Goal: Information Seeking & Learning: Learn about a topic

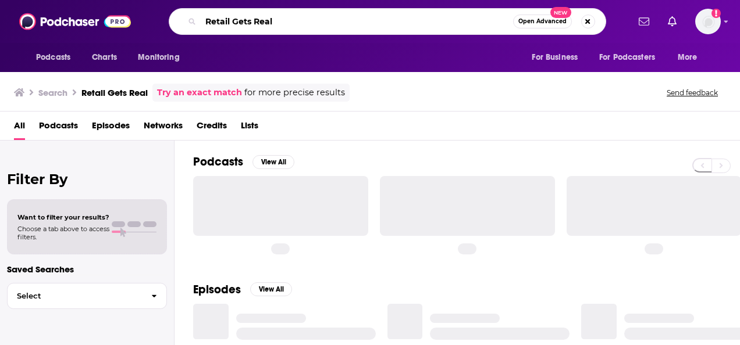
drag, startPoint x: 216, startPoint y: 19, endPoint x: 176, endPoint y: 21, distance: 40.8
click at [176, 21] on div "Retail Gets Real Open Advanced New" at bounding box center [387, 21] width 437 height 27
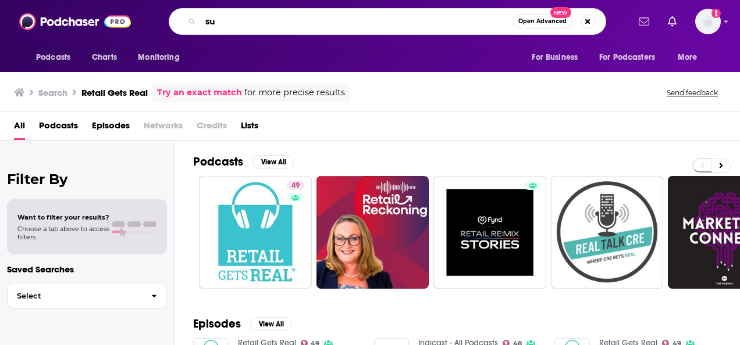
type input "s"
type input "consumer tech"
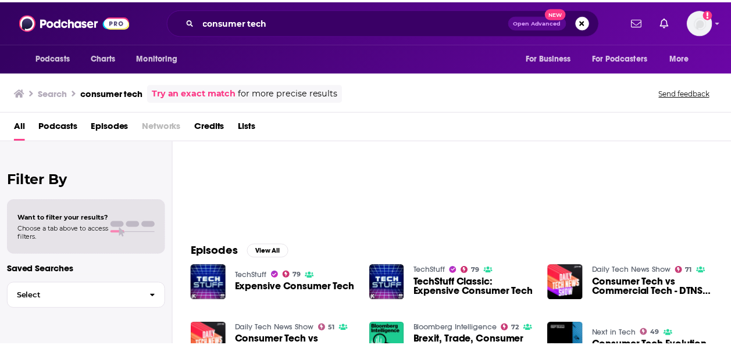
scroll to position [30, 0]
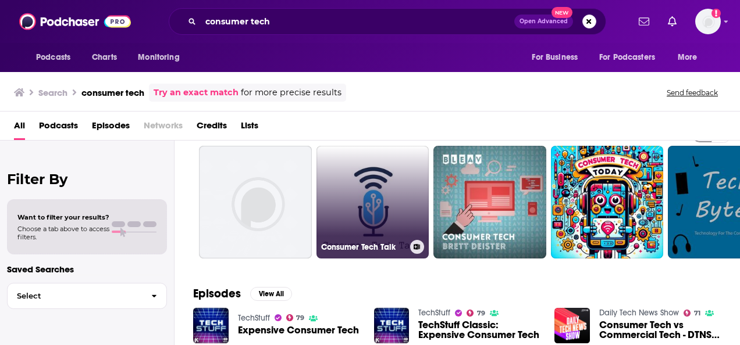
click at [359, 229] on link "Consumer Tech Talk" at bounding box center [372, 202] width 113 height 113
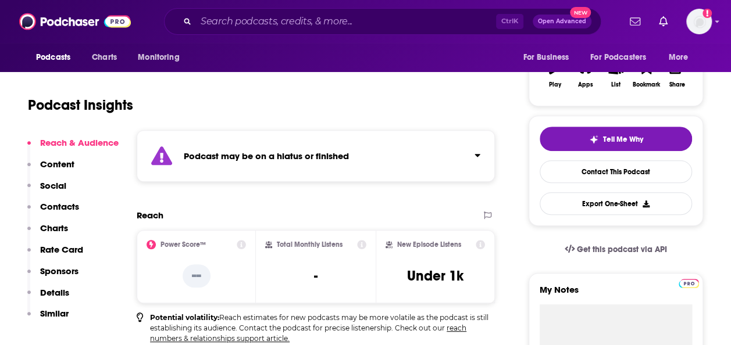
scroll to position [206, 0]
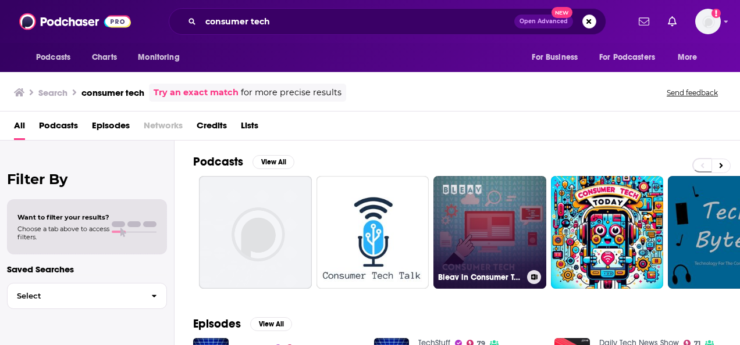
click at [512, 217] on link "Bleav in Consumer Tech" at bounding box center [489, 232] width 113 height 113
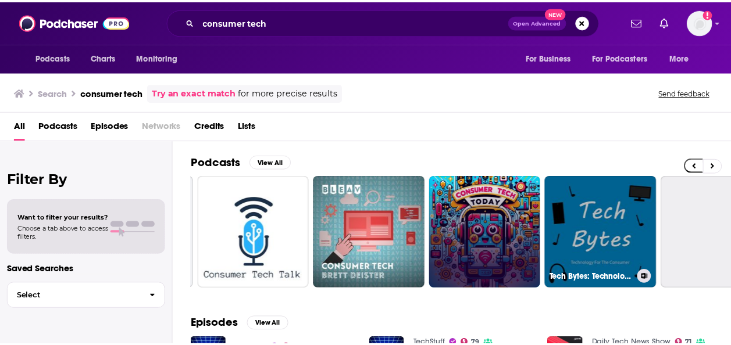
scroll to position [0, 174]
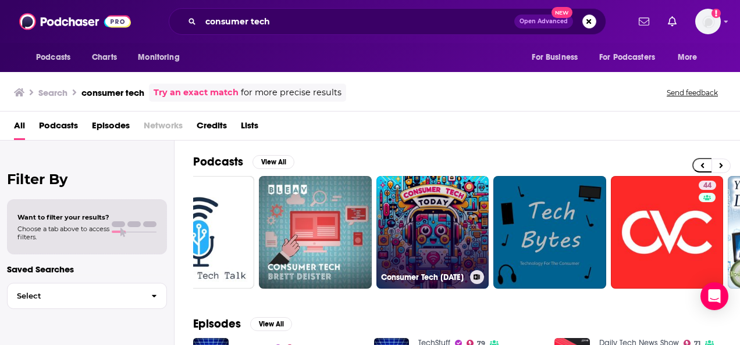
click at [413, 240] on link "Consumer Tech [DATE]" at bounding box center [432, 232] width 113 height 113
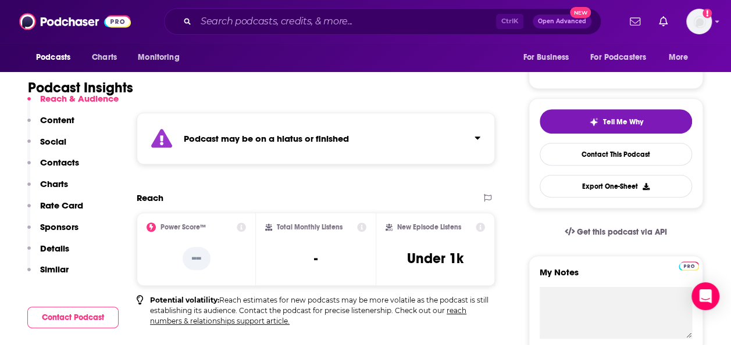
scroll to position [216, 0]
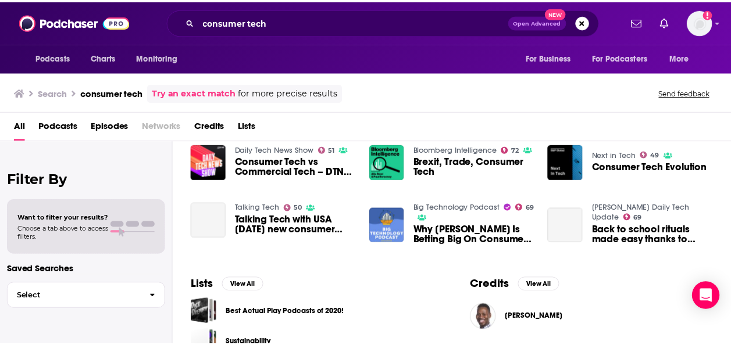
scroll to position [252, 0]
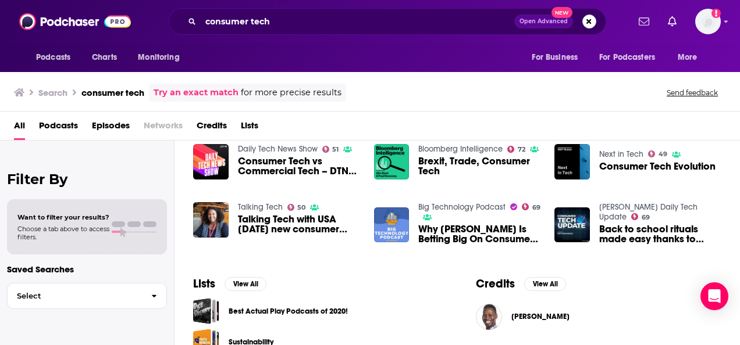
click at [271, 223] on span "Talking Tech with USA [DATE] new consumer tech editor" at bounding box center [299, 225] width 122 height 20
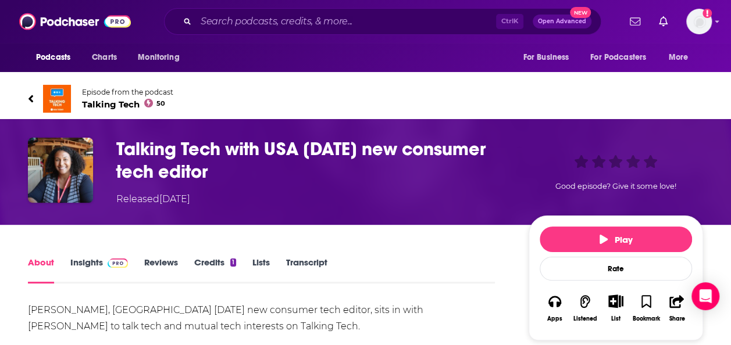
click at [117, 104] on span "Talking Tech 50" at bounding box center [127, 104] width 91 height 11
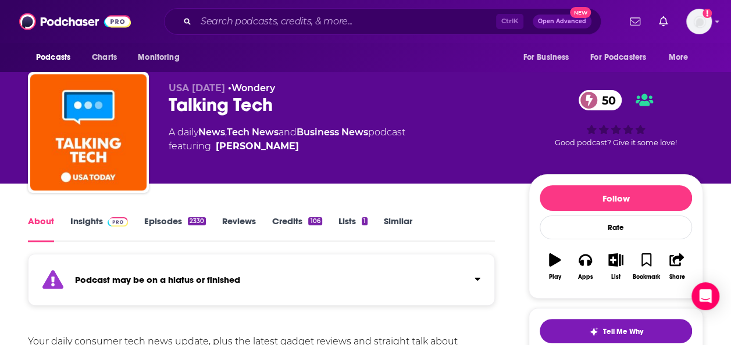
scroll to position [5, 0]
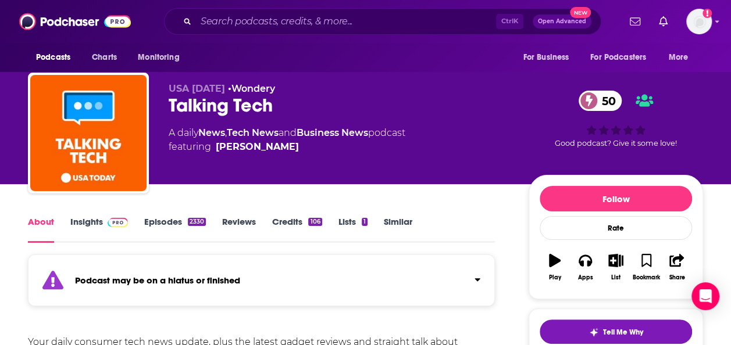
click at [169, 220] on link "Episodes 2330" at bounding box center [175, 229] width 62 height 27
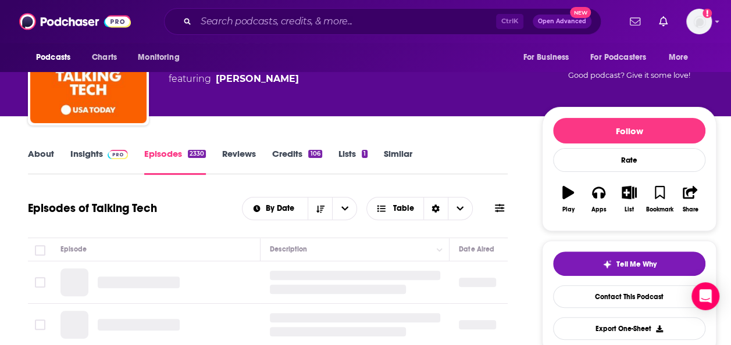
scroll to position [160, 0]
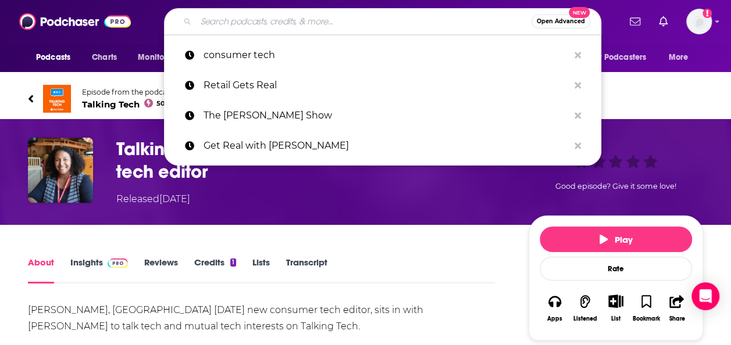
click at [338, 13] on input "Search podcasts, credits, & more..." at bounding box center [364, 21] width 336 height 19
paste input "Decoder with [PERSON_NAME]"
type input "Decoder with [PERSON_NAME]"
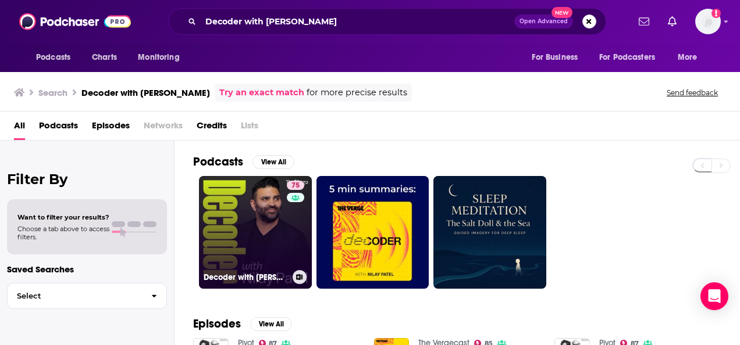
click at [265, 252] on link "75 Decoder with [PERSON_NAME]" at bounding box center [255, 232] width 113 height 113
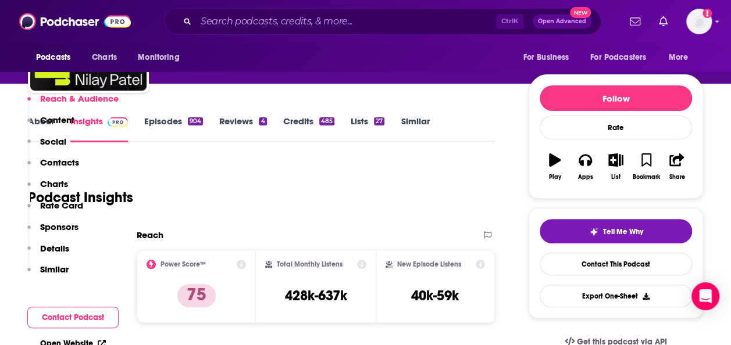
scroll to position [63, 0]
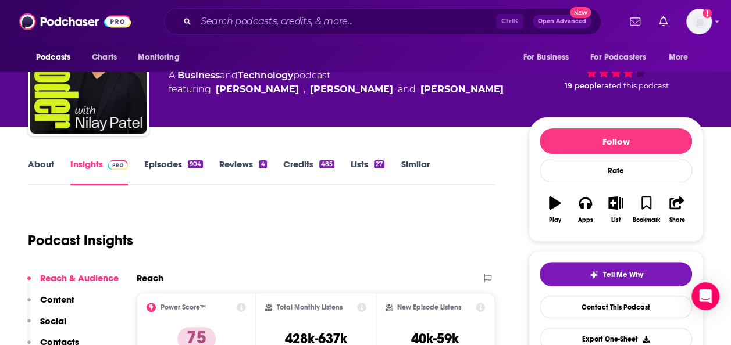
click at [172, 169] on link "Episodes 904" at bounding box center [173, 172] width 59 height 27
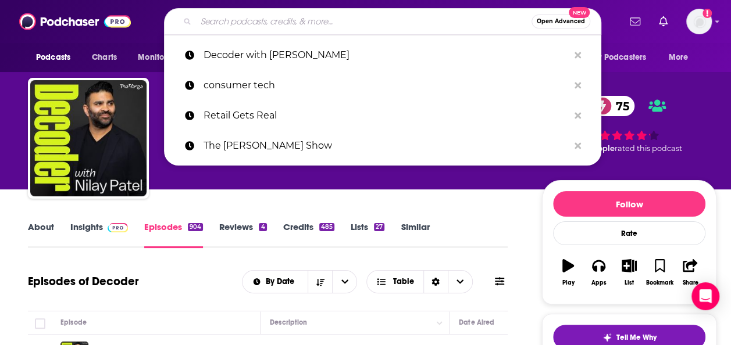
click at [350, 22] on input "Search podcasts, credits, & more..." at bounding box center [364, 21] width 336 height 19
paste input "eply All"
type input "eply All"
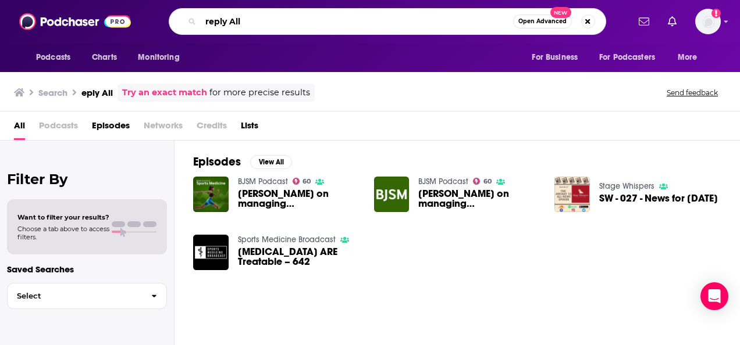
type input "reply All"
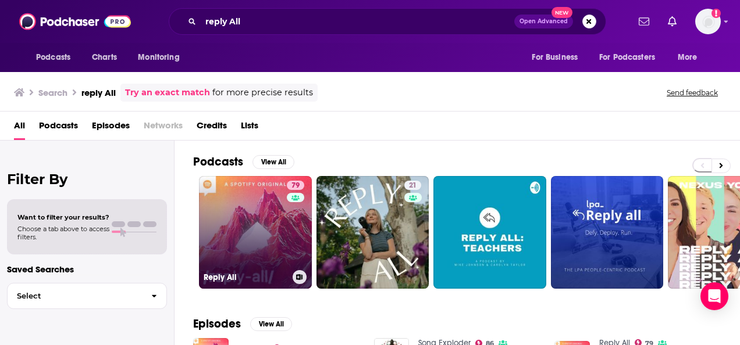
click at [255, 249] on link "79 Reply All" at bounding box center [255, 232] width 113 height 113
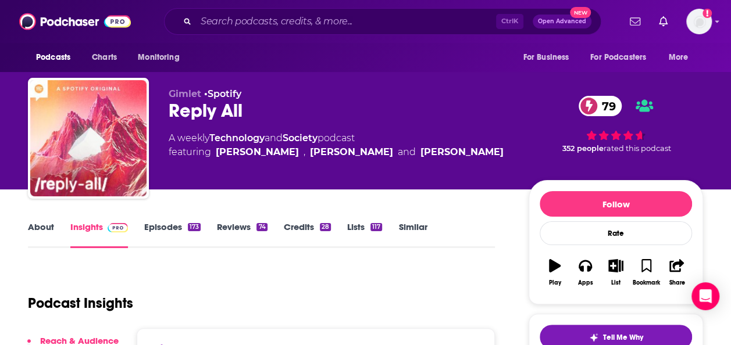
click at [172, 228] on link "Episodes 173" at bounding box center [172, 235] width 56 height 27
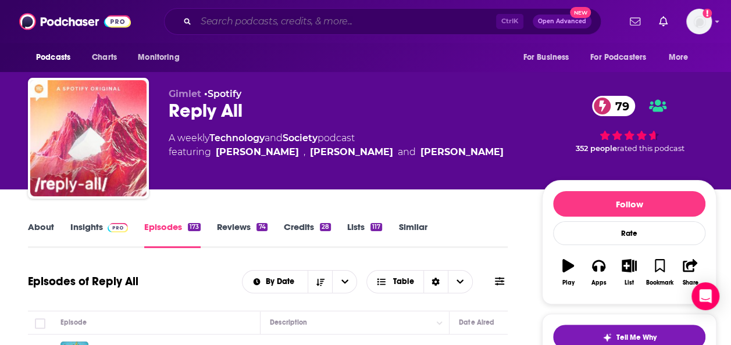
click at [243, 22] on input "Search podcasts, credits, & more..." at bounding box center [346, 21] width 300 height 19
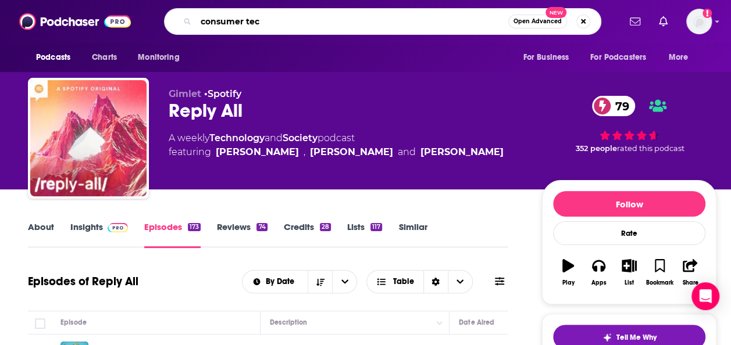
type input "consumer tech"
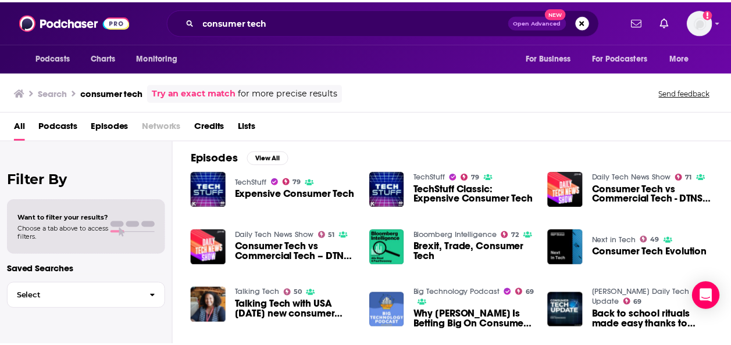
scroll to position [163, 0]
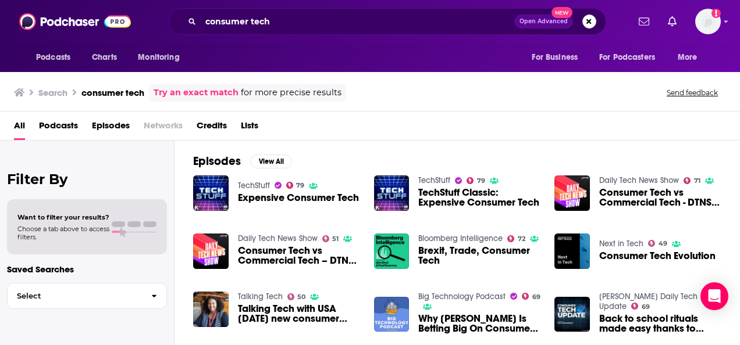
click at [282, 199] on span "Expensive Consumer Tech" at bounding box center [298, 198] width 121 height 10
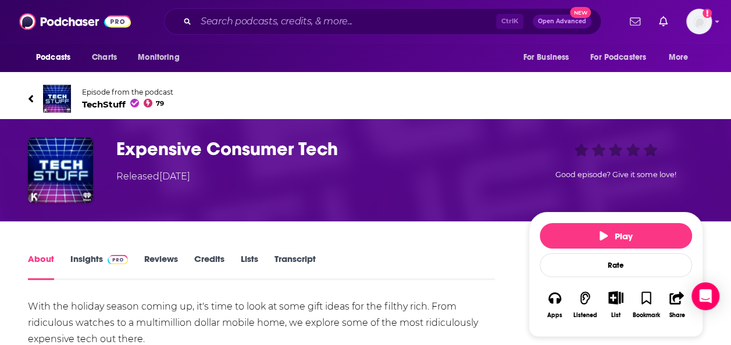
click at [110, 105] on span "TechStuff 79" at bounding box center [127, 104] width 91 height 11
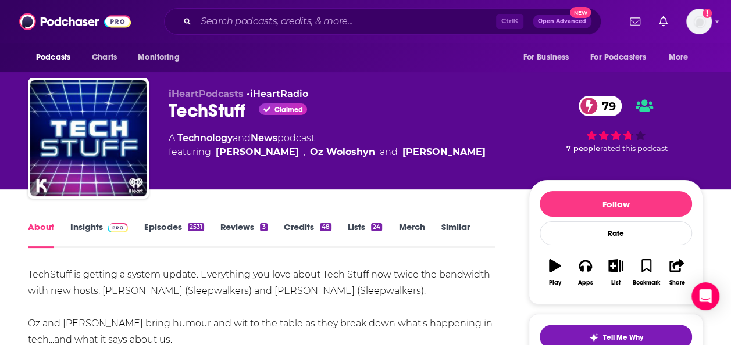
scroll to position [72, 0]
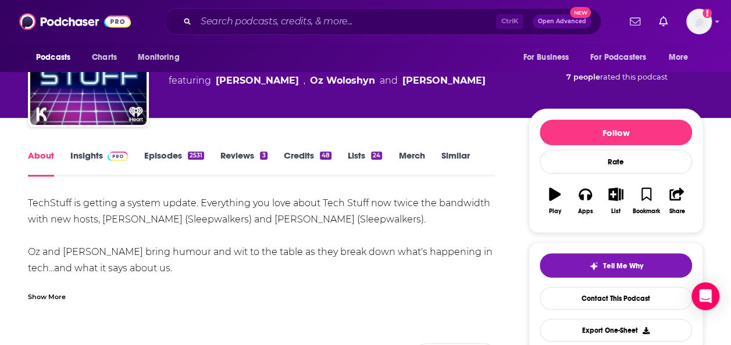
click at [156, 164] on link "Episodes 2531" at bounding box center [174, 163] width 60 height 27
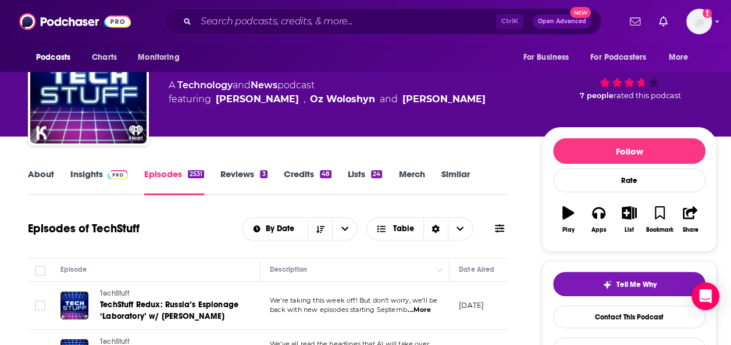
scroll to position [44, 0]
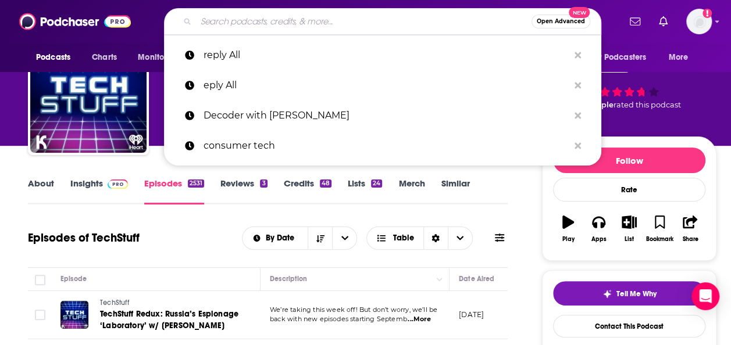
click at [272, 18] on input "Search podcasts, credits, & more..." at bounding box center [364, 21] width 336 height 19
paste input "[PERSON_NAME]"
type input "[PERSON_NAME]"
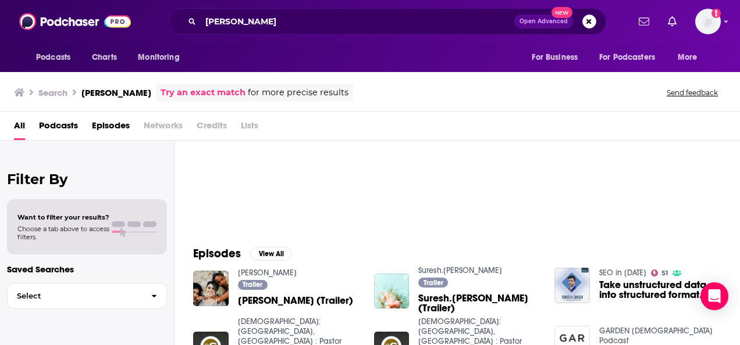
scroll to position [70, 0]
click at [271, 255] on button "View All" at bounding box center [271, 255] width 42 height 14
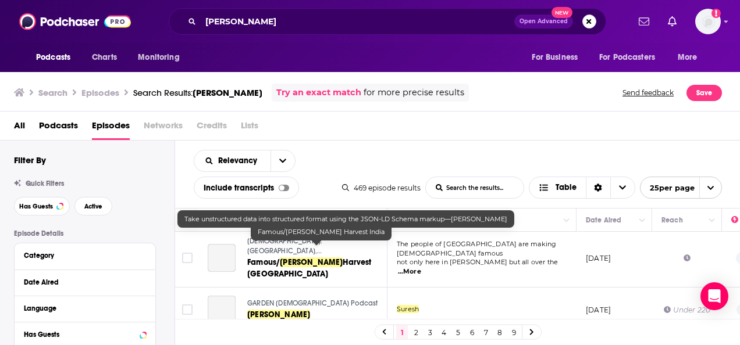
scroll to position [205, 0]
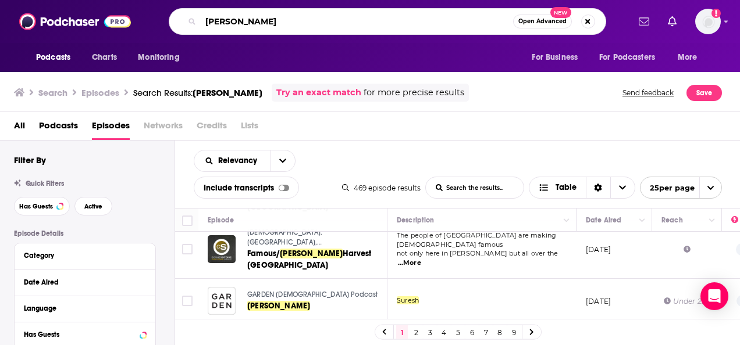
drag, startPoint x: 290, startPoint y: 21, endPoint x: 204, endPoint y: 20, distance: 86.1
click at [204, 20] on input "[PERSON_NAME]" at bounding box center [357, 21] width 312 height 19
type input "walmart CTO"
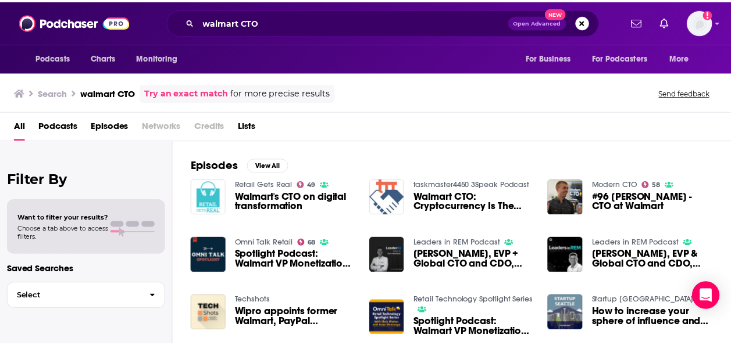
scroll to position [195, 0]
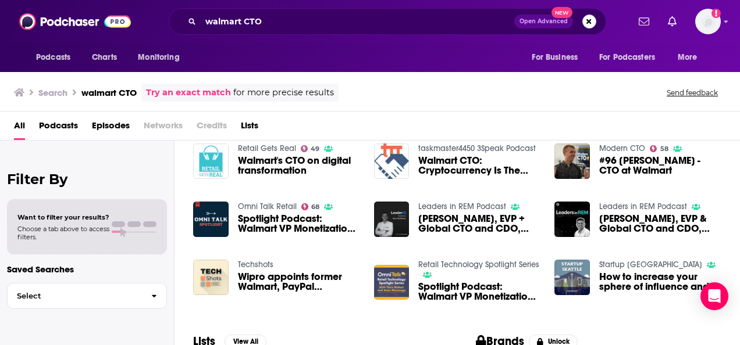
click at [395, 266] on img "Spotlight Podcast: Walmart VP Monetization & Chief of Staff to CTO Anshu Bhardw…" at bounding box center [391, 282] width 35 height 35
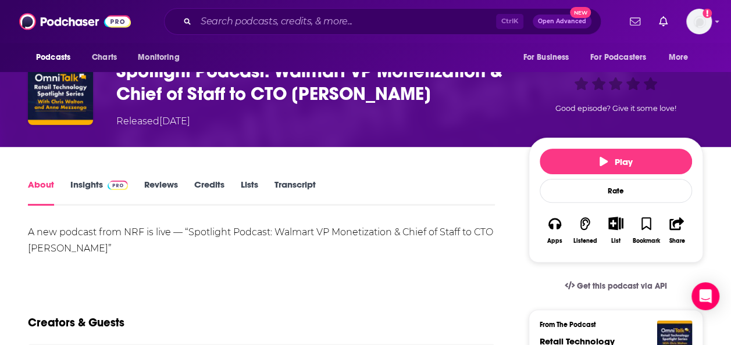
scroll to position [69, 0]
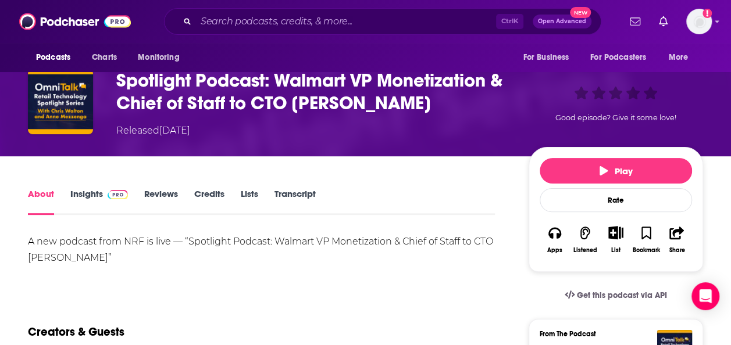
click at [94, 194] on link "Insights" at bounding box center [99, 201] width 58 height 27
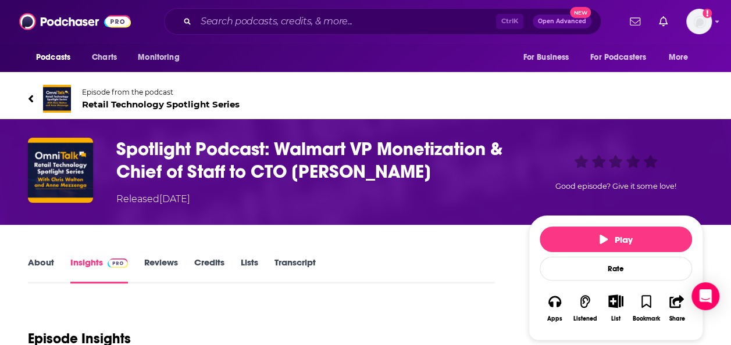
click at [120, 102] on span "Retail Technology Spotlight Series" at bounding box center [161, 104] width 158 height 11
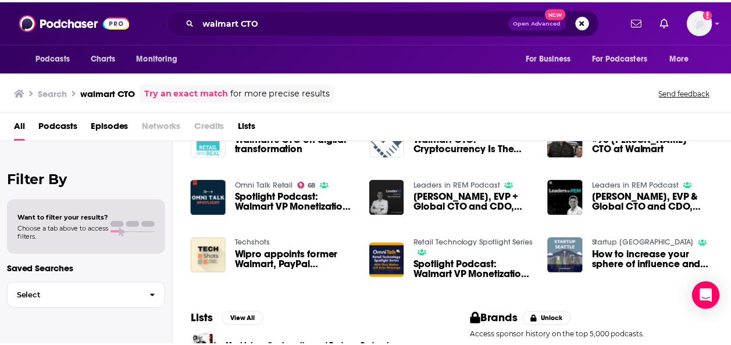
scroll to position [217, 0]
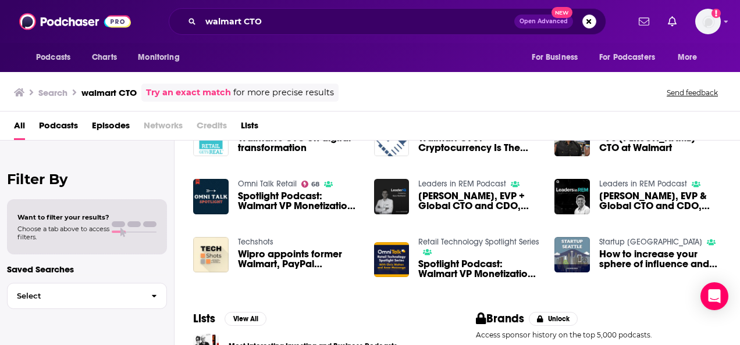
click at [288, 200] on span "Spotlight Podcast: Walmart VP Monetization & Chief of Staff to CTO [PERSON_NAME]" at bounding box center [299, 201] width 122 height 20
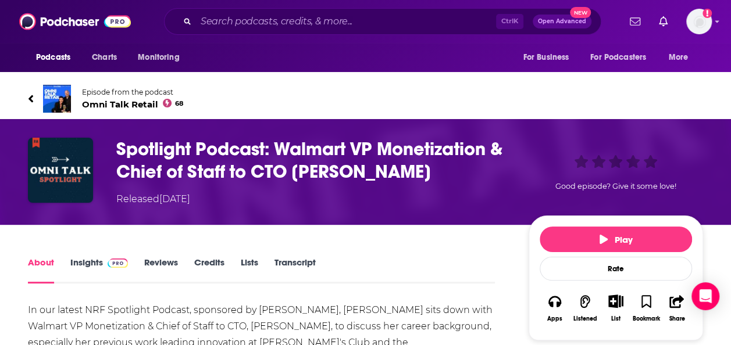
click at [121, 105] on span "Omni Talk Retail 68" at bounding box center [132, 104] width 101 height 11
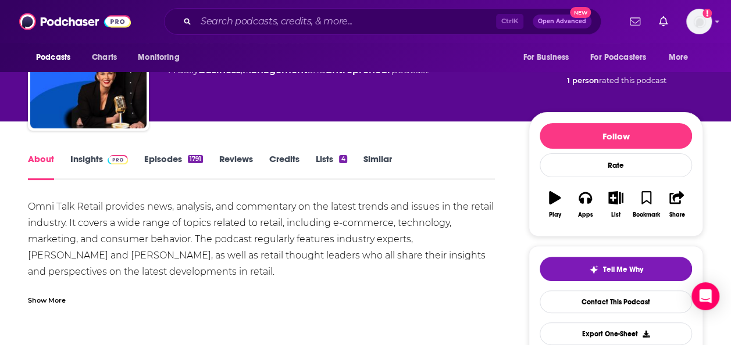
scroll to position [69, 0]
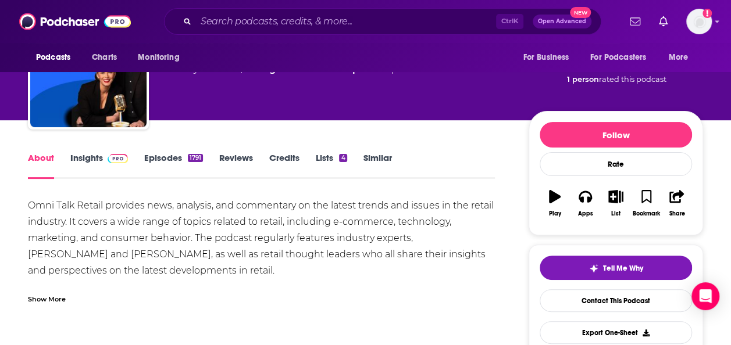
click at [169, 154] on link "Episodes 1791" at bounding box center [173, 165] width 59 height 27
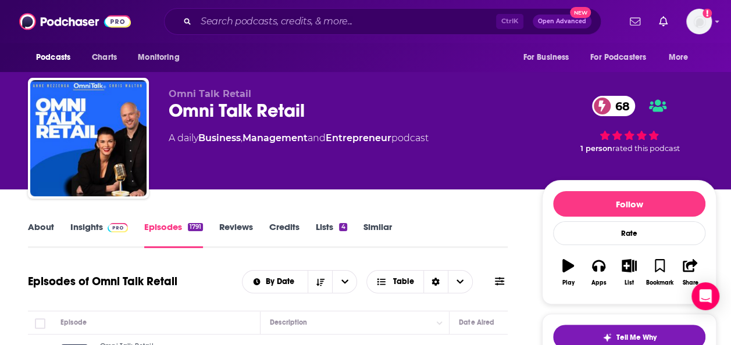
click at [90, 223] on link "Insights" at bounding box center [99, 235] width 58 height 27
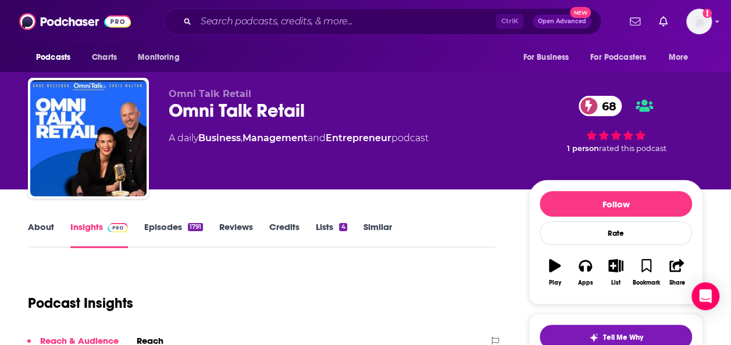
click at [38, 224] on link "About" at bounding box center [41, 235] width 26 height 27
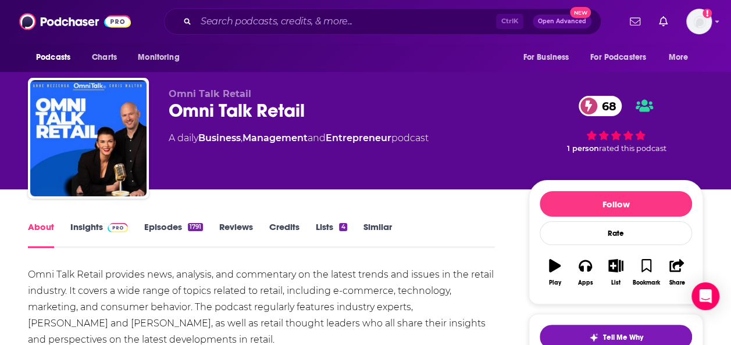
scroll to position [95, 0]
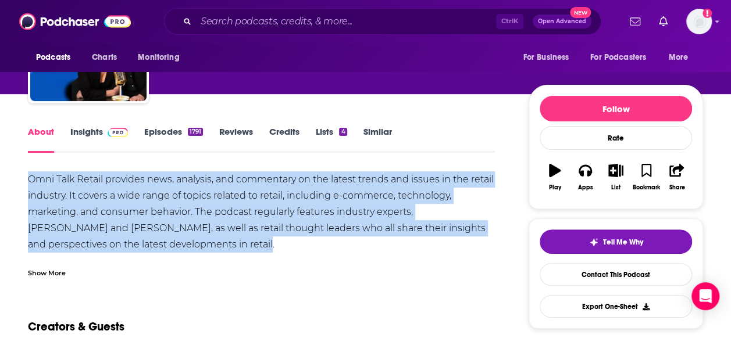
drag, startPoint x: 181, startPoint y: 247, endPoint x: 29, endPoint y: 174, distance: 168.8
click at [29, 174] on div "Omni Talk Retail provides news, analysis, and commentary on the latest trends a…" at bounding box center [261, 245] width 467 height 147
copy div "Omni Talk Retail provides news, analysis, and commentary on the latest trends a…"
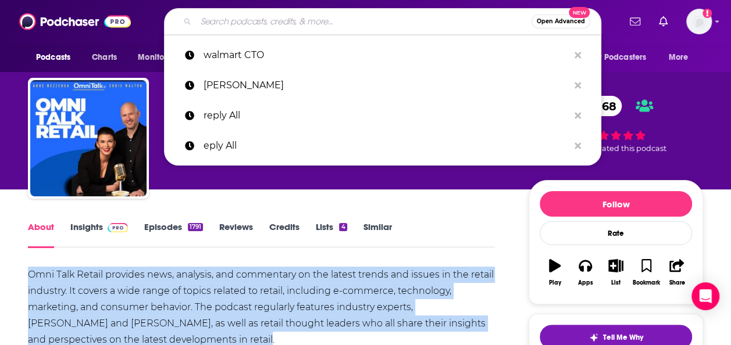
click at [302, 20] on input "Search podcasts, credits, & more..." at bounding box center [364, 21] width 336 height 19
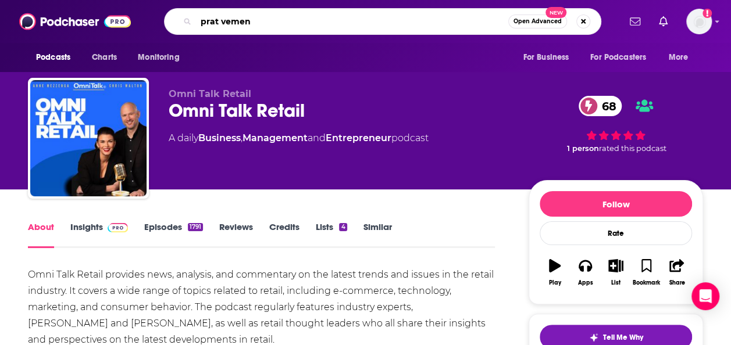
type input "prat vemena"
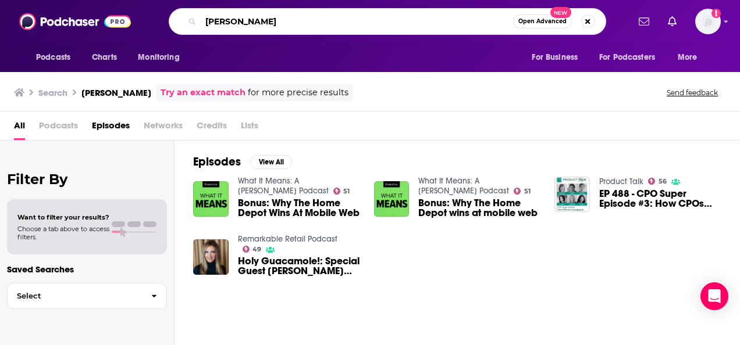
drag, startPoint x: 261, startPoint y: 22, endPoint x: 186, endPoint y: 22, distance: 75.0
click at [186, 22] on div "prat vemana Open Advanced New" at bounding box center [387, 21] width 437 height 27
paste input "[PERSON_NAME] [PERSON_NAME]"
type input "[PERSON_NAME] [PERSON_NAME]"
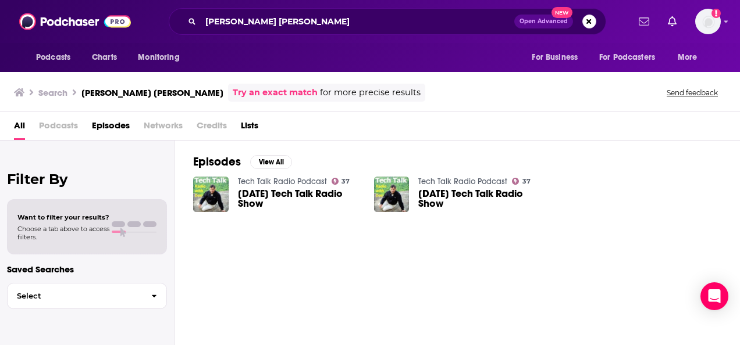
click at [287, 178] on link "Tech Talk Radio Podcast" at bounding box center [282, 182] width 89 height 10
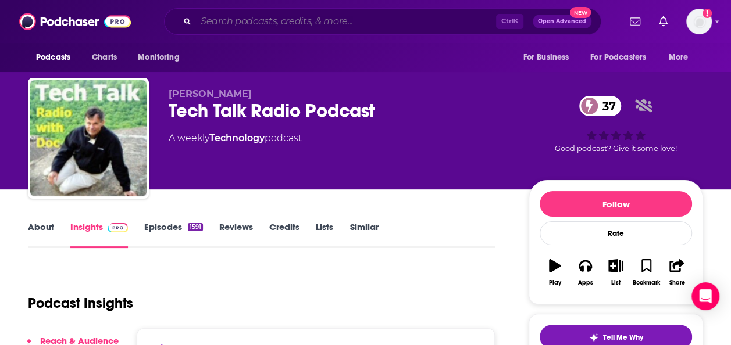
click at [261, 21] on input "Search podcasts, credits, & more..." at bounding box center [346, 21] width 300 height 19
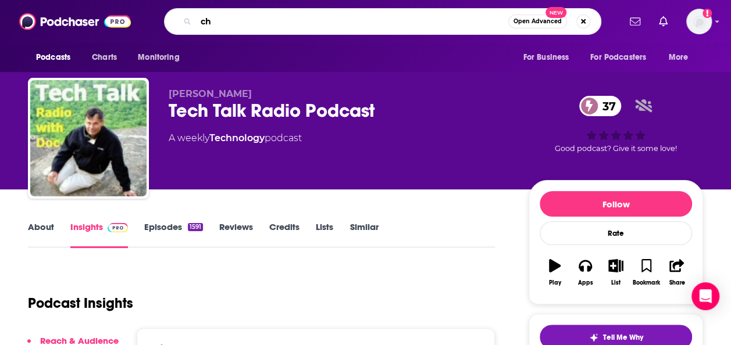
type input "c"
type input "retail tech"
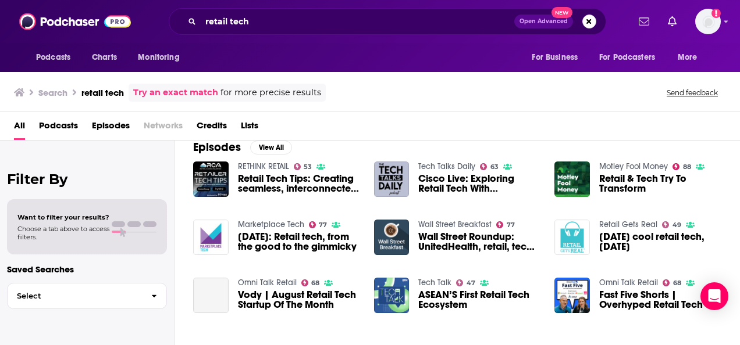
scroll to position [177, 0]
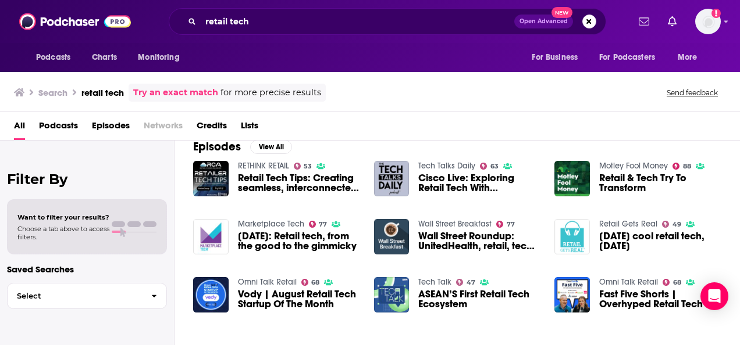
click at [465, 236] on span "Wall Street Roundup: UnitedHealth, retail, tech, and tariffs" at bounding box center [479, 241] width 122 height 20
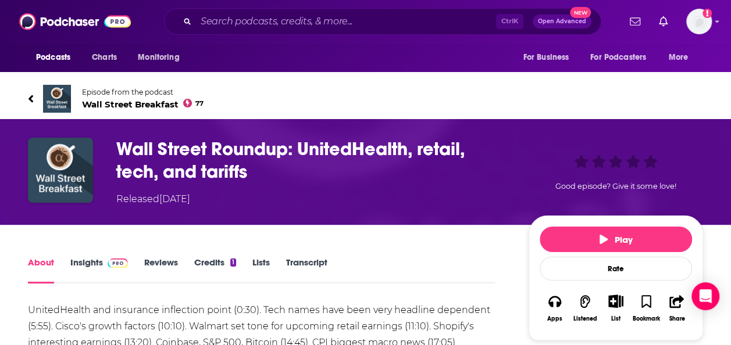
click at [147, 104] on span "Wall Street Breakfast 77" at bounding box center [143, 104] width 122 height 11
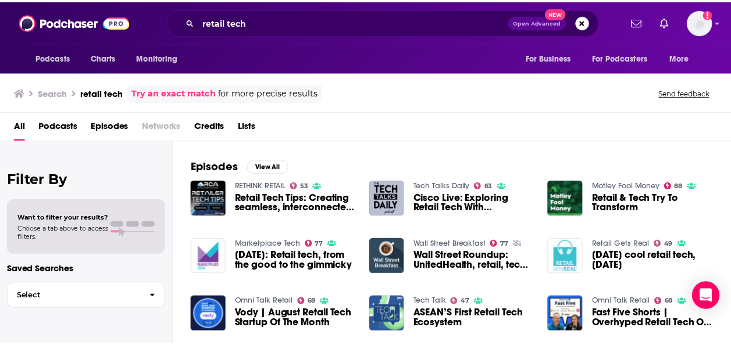
scroll to position [157, 0]
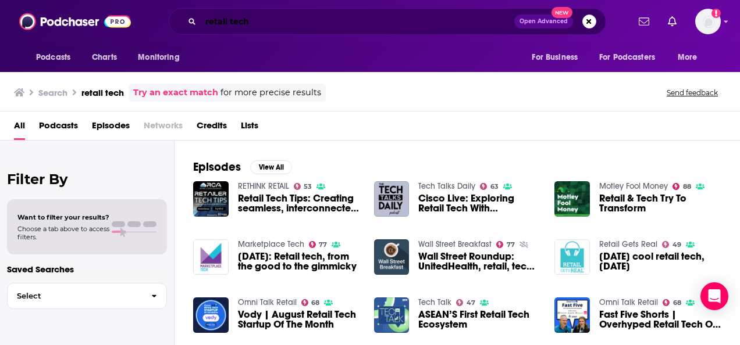
click at [271, 15] on input "retail tech" at bounding box center [357, 21] width 313 height 19
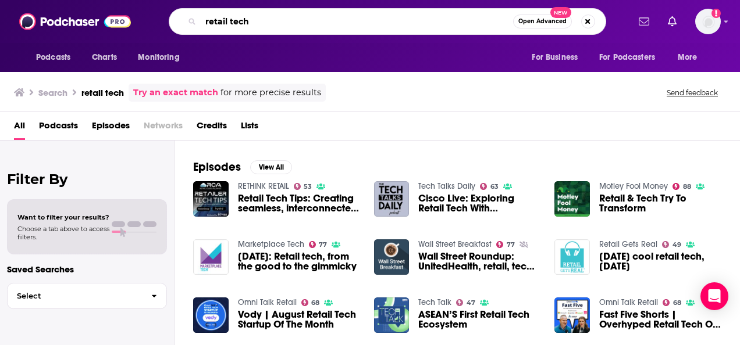
drag, startPoint x: 271, startPoint y: 20, endPoint x: 178, endPoint y: 17, distance: 93.1
click at [178, 17] on div "retail tech Open Advanced New" at bounding box center [387, 21] width 437 height 27
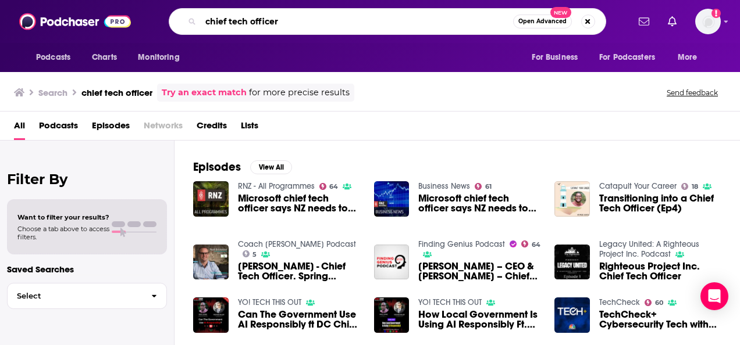
drag, startPoint x: 294, startPoint y: 22, endPoint x: 190, endPoint y: 19, distance: 104.7
click at [190, 19] on div "chief tech officer Open Advanced New" at bounding box center [387, 21] width 437 height 27
paste input "Waveform"
type input "Waveform"
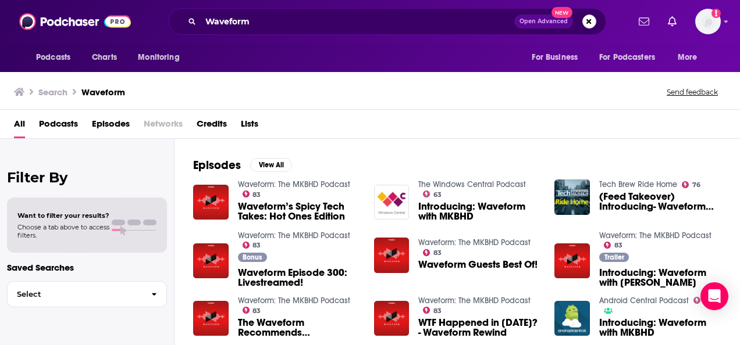
click at [63, 123] on span "Podcasts" at bounding box center [58, 127] width 39 height 24
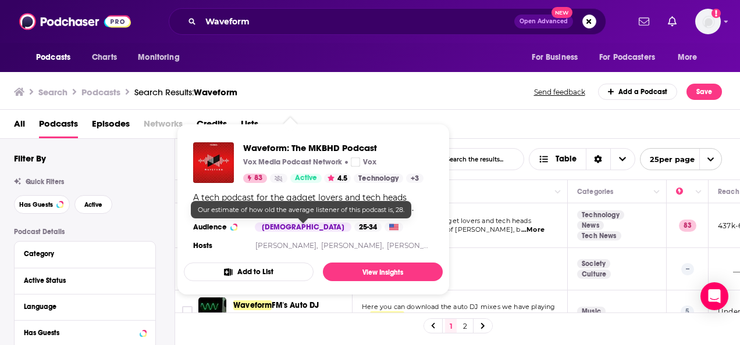
click at [354, 223] on div "25-34" at bounding box center [367, 227] width 27 height 9
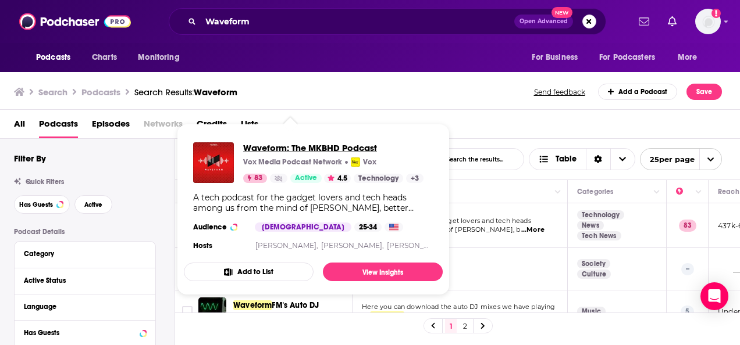
click at [277, 145] on span "Waveform: The MKBHD Podcast" at bounding box center [333, 147] width 180 height 11
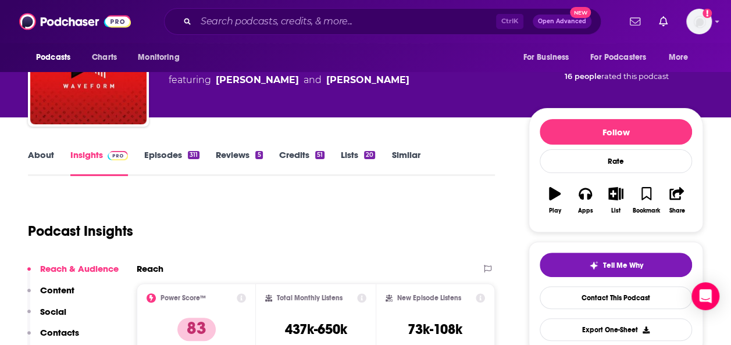
scroll to position [72, 0]
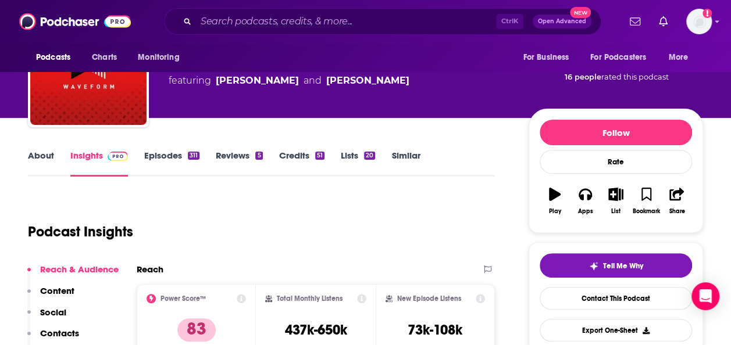
click at [160, 153] on link "Episodes 311" at bounding box center [171, 163] width 55 height 27
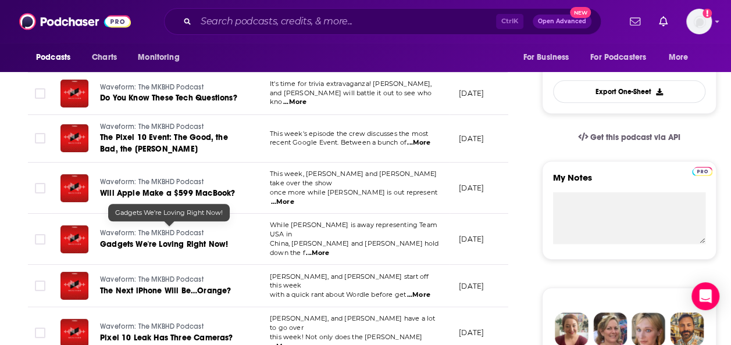
scroll to position [314, 0]
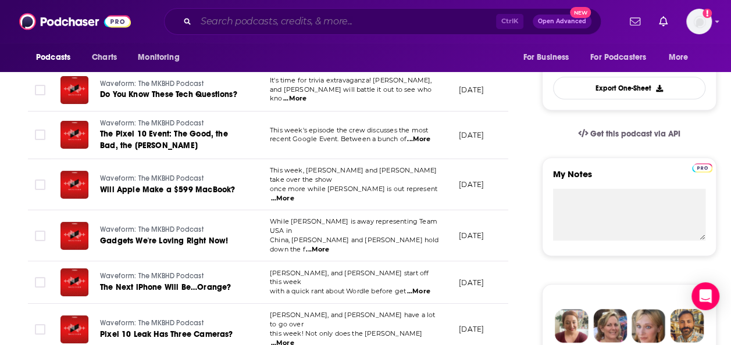
click at [260, 19] on input "Search podcasts, credits, & more..." at bounding box center [346, 21] width 300 height 19
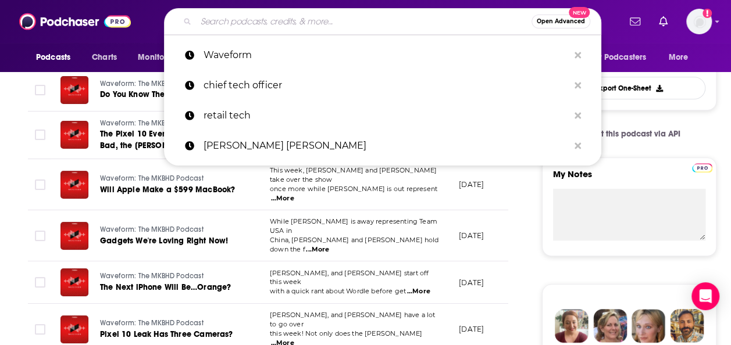
paste input "The Vergecast,"
type input "The Vergecast,"
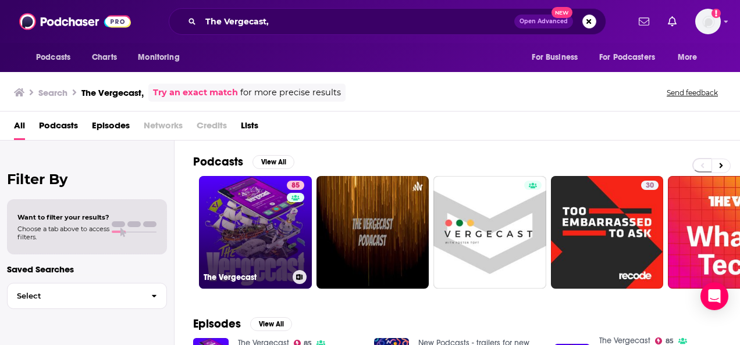
click at [251, 228] on link "85 The Vergecast" at bounding box center [255, 232] width 113 height 113
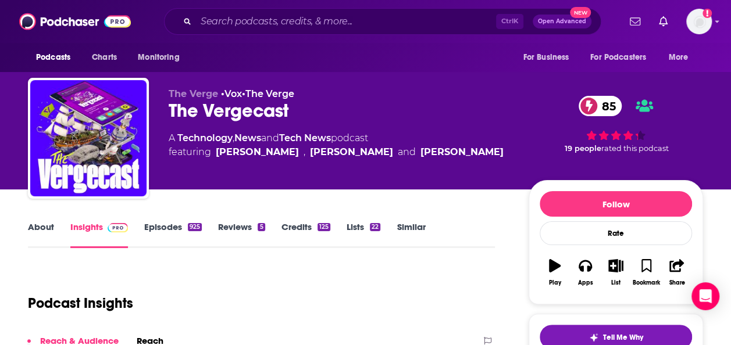
click at [162, 234] on link "Episodes 925" at bounding box center [173, 235] width 58 height 27
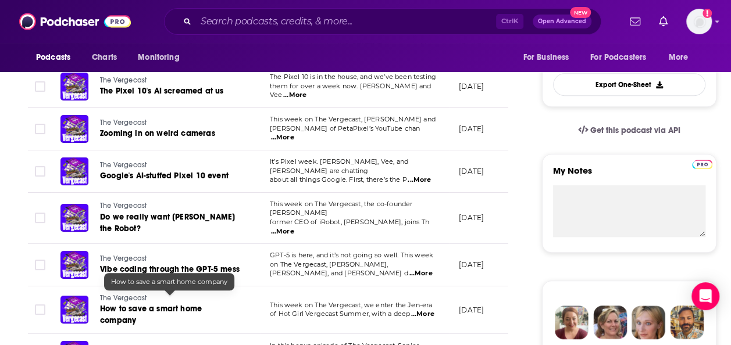
scroll to position [398, 0]
